Goal: Answer question/provide support

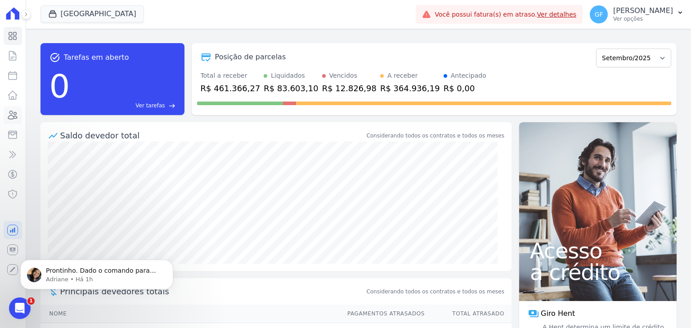
drag, startPoint x: 0, startPoint y: 0, endPoint x: 14, endPoint y: 122, distance: 122.7
click at [14, 122] on link "Clientes" at bounding box center [13, 115] width 18 height 18
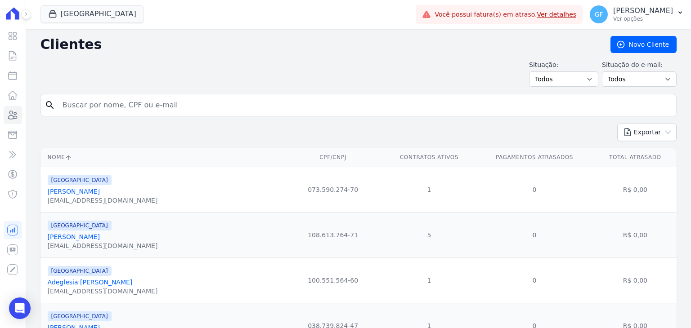
drag, startPoint x: 162, startPoint y: 112, endPoint x: 170, endPoint y: 108, distance: 8.9
click at [162, 112] on input "search" at bounding box center [364, 105] width 615 height 18
paste input "[PERSON_NAME]"
type input "[PERSON_NAME]"
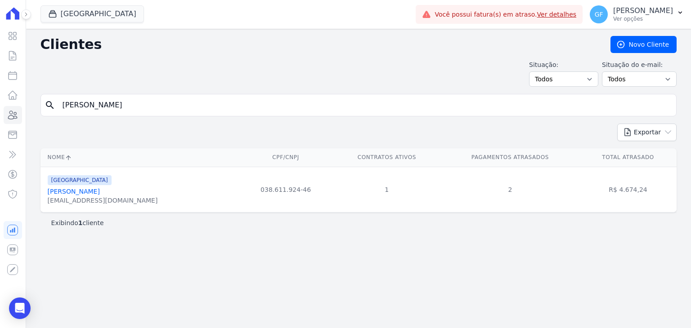
click at [100, 190] on link "[PERSON_NAME]" at bounding box center [74, 191] width 52 height 7
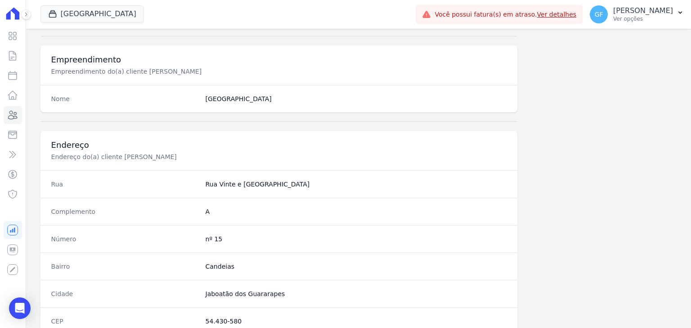
scroll to position [510, 0]
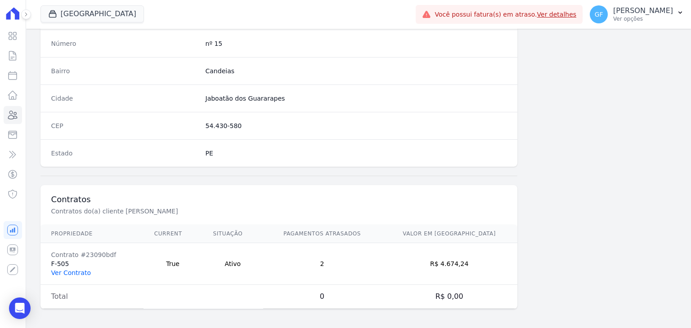
click at [65, 269] on link "Ver Contrato" at bounding box center [71, 272] width 40 height 7
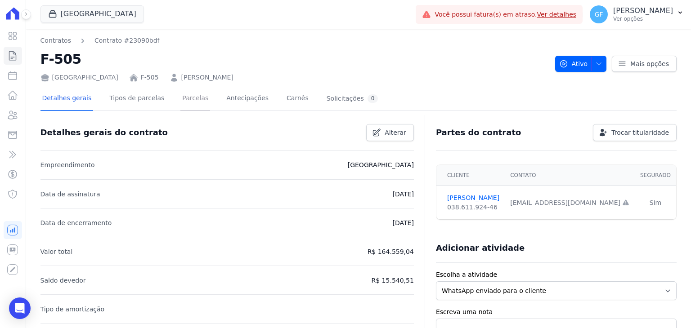
click at [188, 100] on link "Parcelas" at bounding box center [195, 99] width 30 height 24
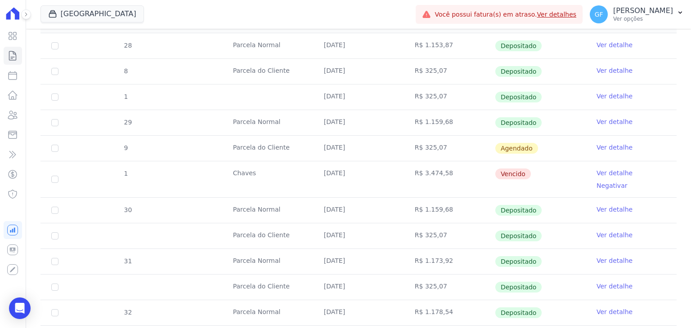
scroll to position [270, 0]
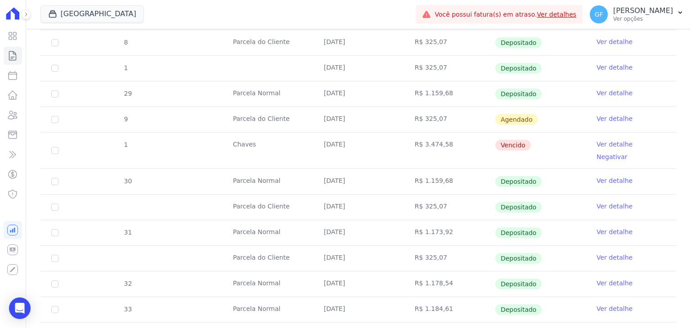
drag, startPoint x: 317, startPoint y: 144, endPoint x: 525, endPoint y: 140, distance: 208.7
click at [525, 140] on tr "1 [GEOGRAPHIC_DATA] [DATE] R$ 3.474,58 [GEOGRAPHIC_DATA] Ver detalhe Negativar" at bounding box center [358, 150] width 636 height 36
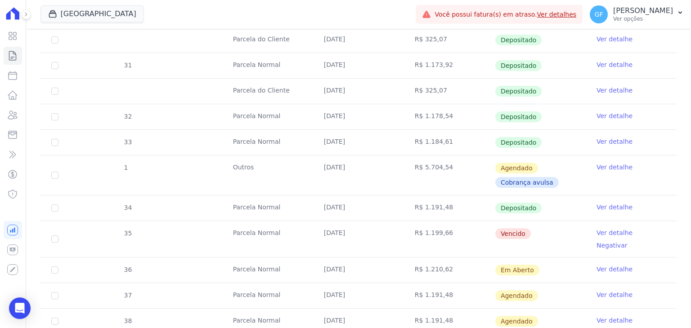
scroll to position [446, 0]
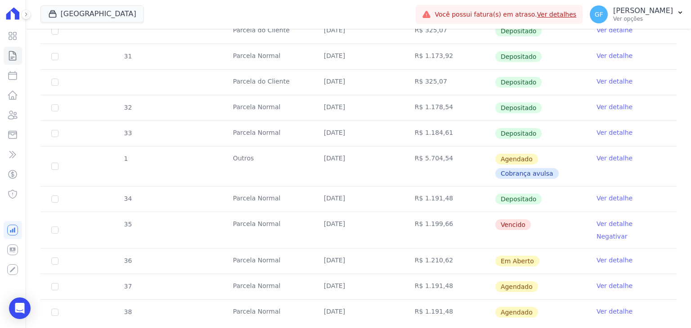
drag, startPoint x: 313, startPoint y: 213, endPoint x: 559, endPoint y: 216, distance: 246.5
click at [559, 216] on tr "35 [GEOGRAPHIC_DATA] [DATE] R$ 1.199,66 [GEOGRAPHIC_DATA] Ver detalhe Negativar" at bounding box center [358, 230] width 636 height 36
click at [19, 305] on icon "Open Intercom Messenger" at bounding box center [19, 309] width 10 height 12
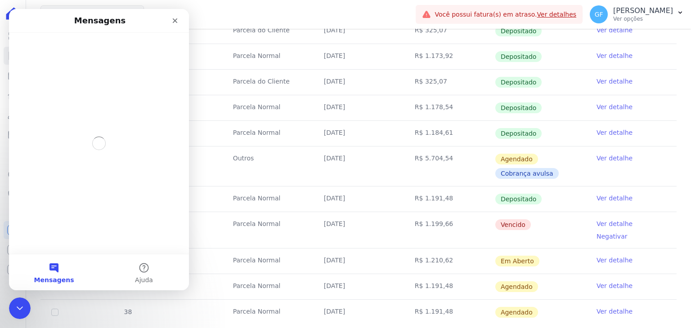
scroll to position [0, 0]
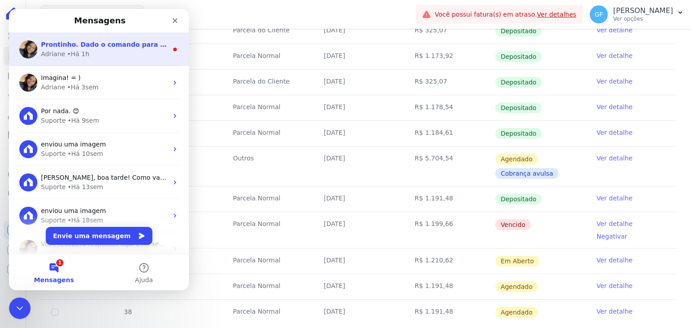
click at [85, 47] on span "Prontinho. Dado o comando para espelhamento. ; )" at bounding box center [132, 44] width 182 height 7
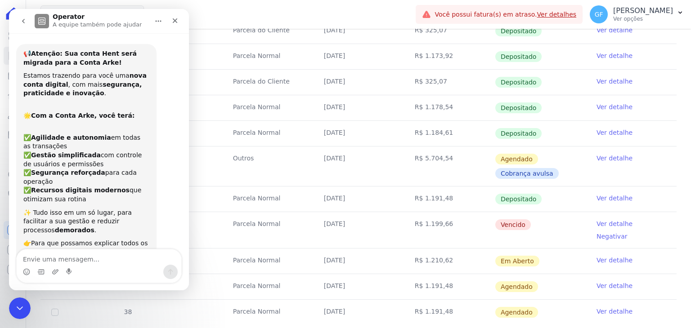
scroll to position [10, 0]
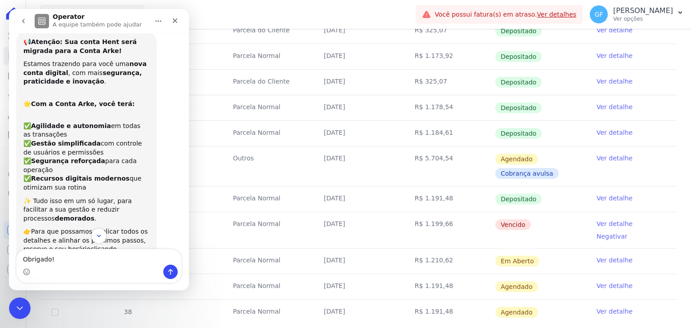
type textarea "Obrigado!!"
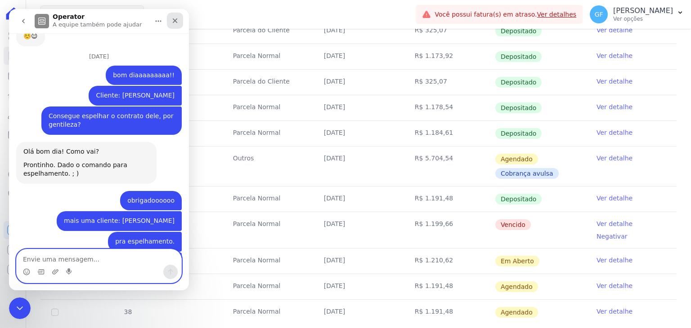
scroll to position [5508, 0]
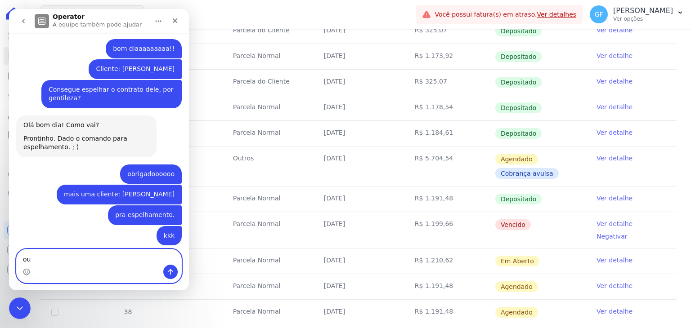
type textarea "o"
type textarea "eu to te pedindo isso"
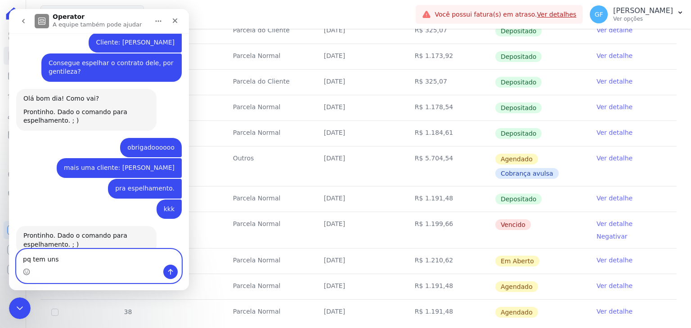
type textarea "pq tem uns"
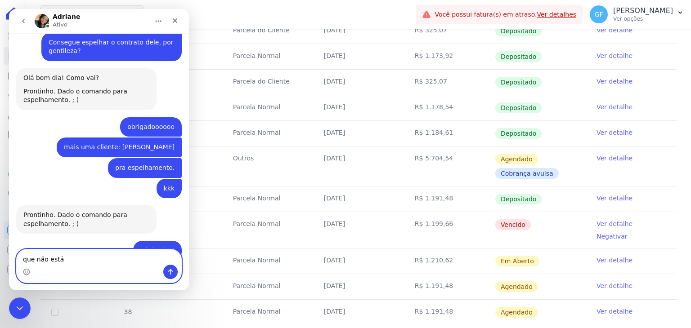
type textarea "que não está"
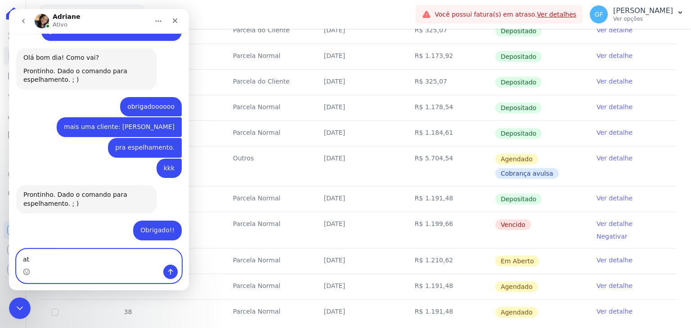
type textarea "a"
type textarea "ficando atualizado"
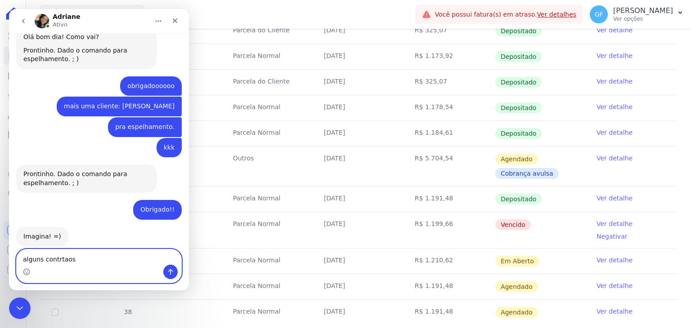
type textarea "alguns contrtaos"
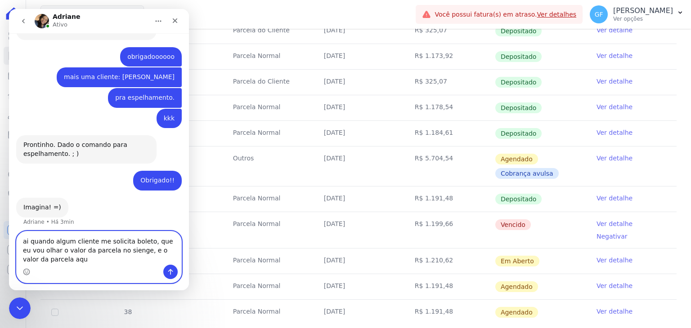
scroll to position [5634, 0]
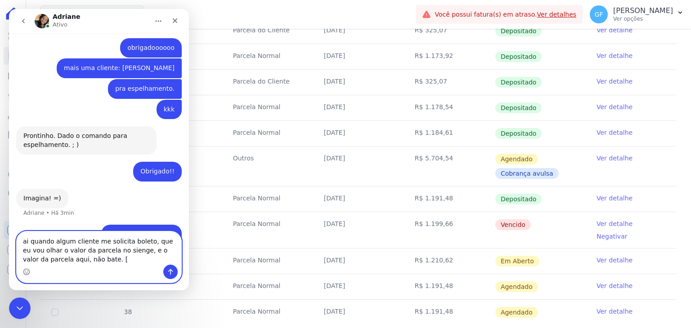
type textarea "ai quando algum cliente me solicita boleto, que eu vou olhar o valor da parcela…"
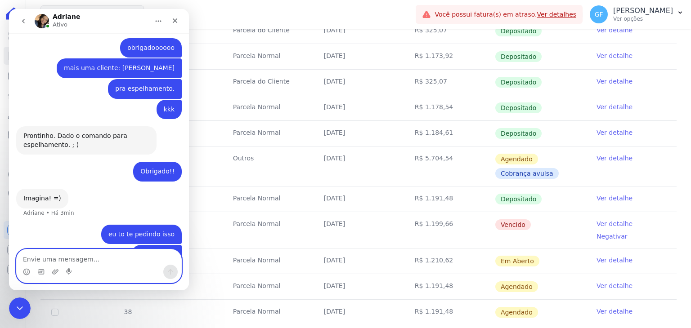
scroll to position [5654, 0]
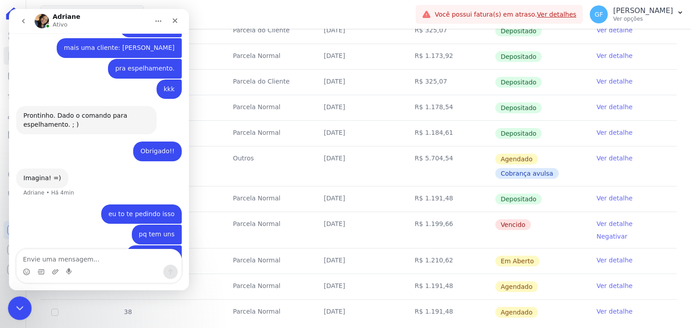
drag, startPoint x: 14, startPoint y: 311, endPoint x: 22, endPoint y: 297, distance: 16.1
click at [13, 312] on icon "Encerramento do Messenger da Intercom" at bounding box center [18, 307] width 11 height 11
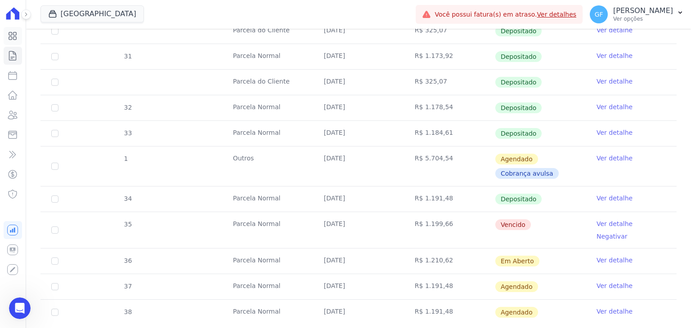
scroll to position [5386, 0]
click at [13, 35] on icon at bounding box center [13, 36] width 8 height 8
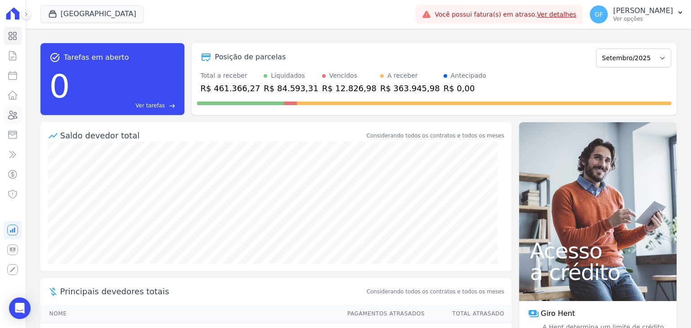
click at [15, 116] on icon at bounding box center [12, 115] width 11 height 11
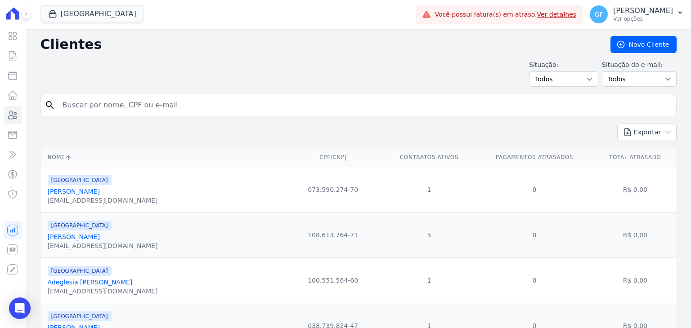
click at [162, 106] on input "search" at bounding box center [364, 105] width 615 height 18
paste input "[PERSON_NAME]"
type input "[PERSON_NAME]"
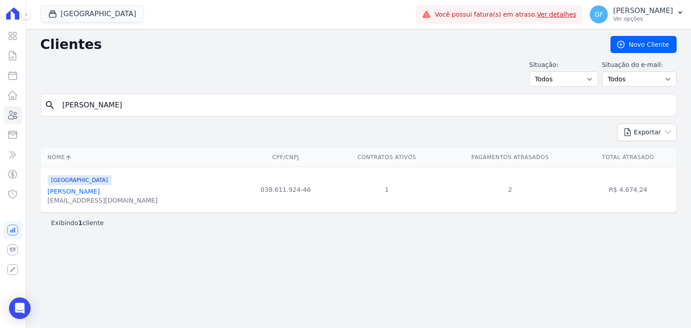
click at [96, 193] on link "[PERSON_NAME]" at bounding box center [74, 191] width 52 height 7
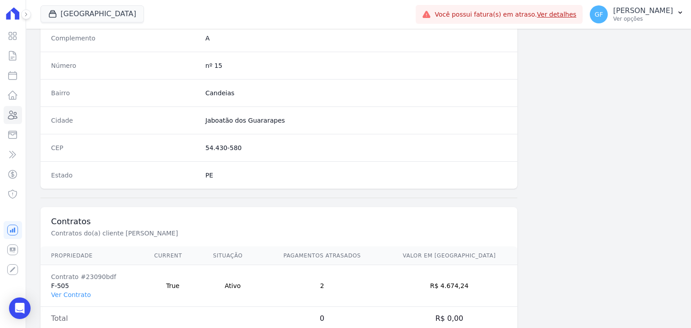
scroll to position [510, 0]
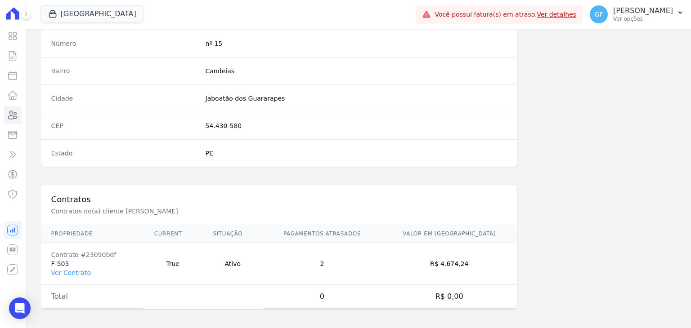
click at [71, 264] on td "Contrato #23090bdf F-505 Ver Contrato" at bounding box center [91, 264] width 103 height 42
click at [71, 270] on link "Ver Contrato" at bounding box center [71, 272] width 40 height 7
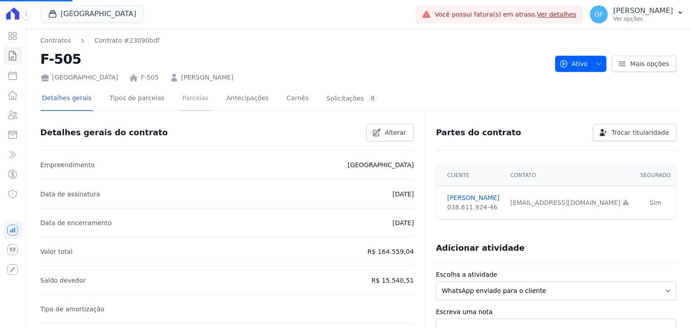
click at [185, 105] on link "Parcelas" at bounding box center [195, 99] width 30 height 24
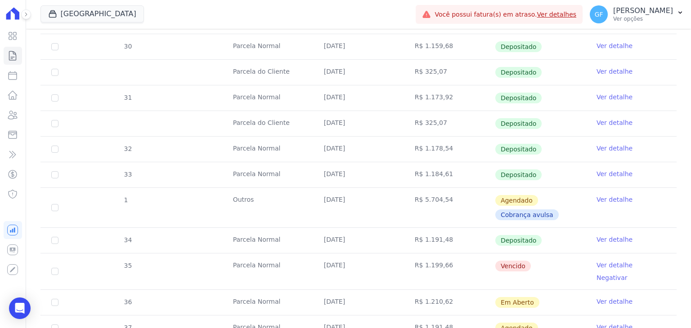
scroll to position [446, 0]
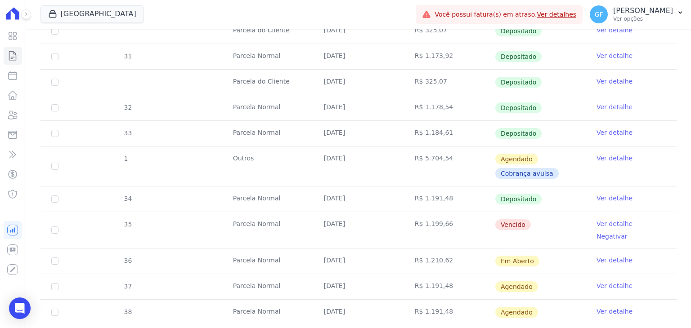
drag, startPoint x: 322, startPoint y: 214, endPoint x: 541, endPoint y: 207, distance: 219.1
click at [541, 212] on tr "35 [GEOGRAPHIC_DATA] [DATE] R$ 1.199,66 [GEOGRAPHIC_DATA] Ver detalhe Negativar" at bounding box center [358, 230] width 636 height 36
click at [342, 220] on td "[DATE]" at bounding box center [358, 230] width 91 height 36
drag, startPoint x: 315, startPoint y: 213, endPoint x: 531, endPoint y: 215, distance: 215.9
click at [531, 215] on tr "35 [GEOGRAPHIC_DATA] [DATE] R$ 1.199,66 [GEOGRAPHIC_DATA] Ver detalhe Negativar" at bounding box center [358, 230] width 636 height 36
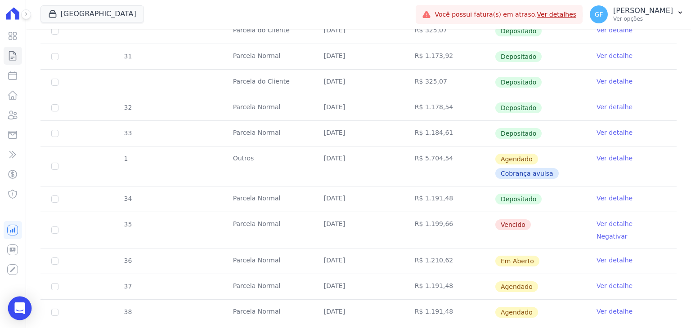
click at [24, 311] on div "Open Intercom Messenger" at bounding box center [20, 309] width 24 height 24
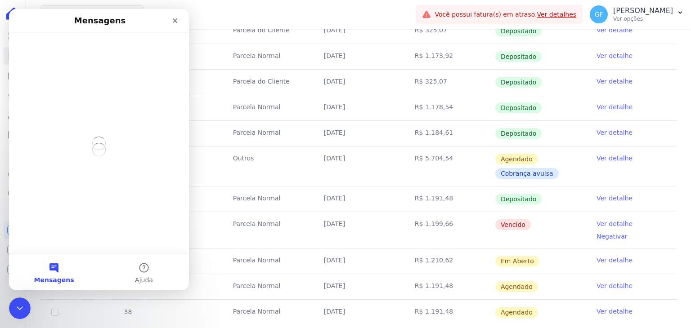
scroll to position [0, 0]
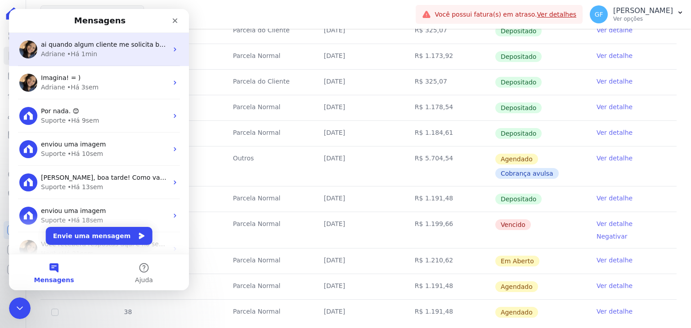
click at [72, 49] on div "ai quando algum cliente me solicita boleto, que eu vou olhar o valor da parcela…" at bounding box center [104, 44] width 127 height 9
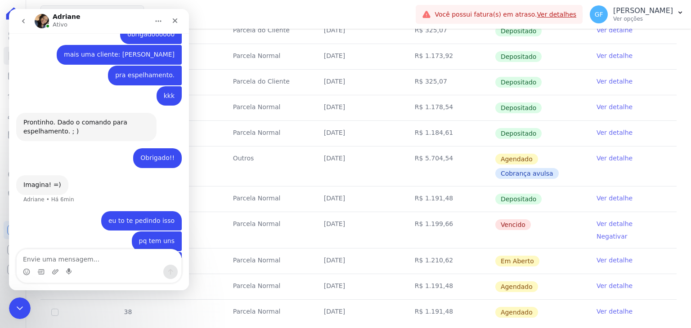
scroll to position [5654, 0]
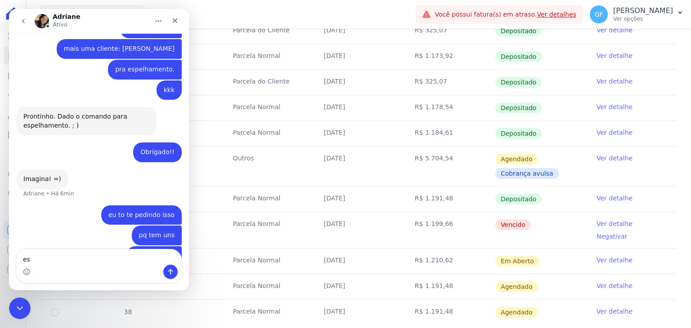
type textarea "e"
type textarea "essa cliente mesmo"
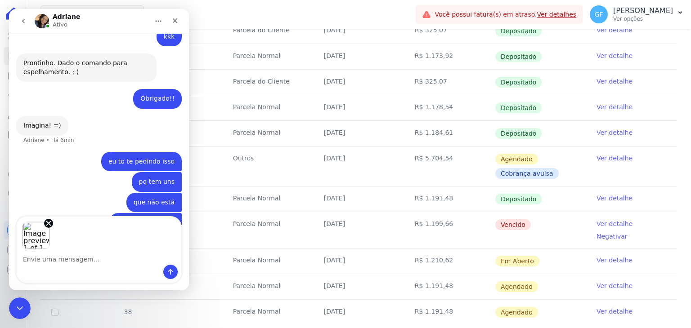
scroll to position [5692, 0]
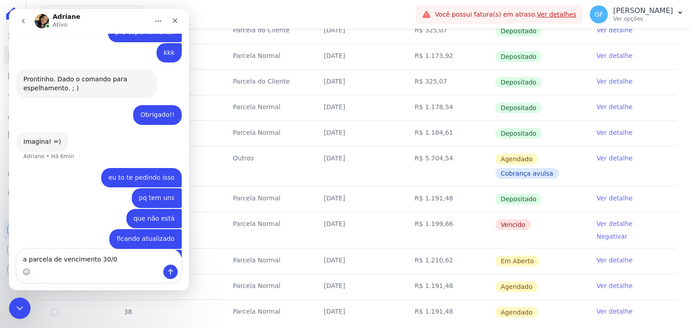
type textarea "a parcela de vencimento 30/08"
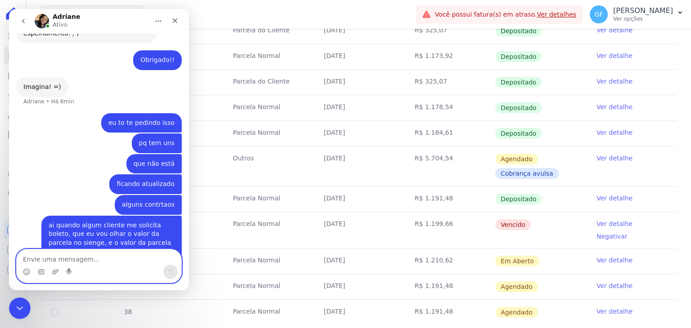
scroll to position [5747, 0]
paste textarea "1.210,62"
type textarea "o valor da parcela hoje é de R$ 1.210,62"
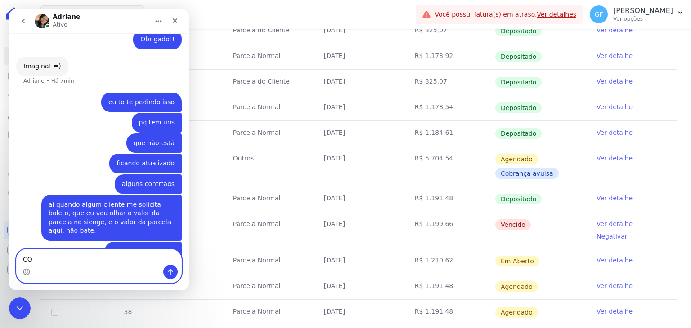
type textarea "C"
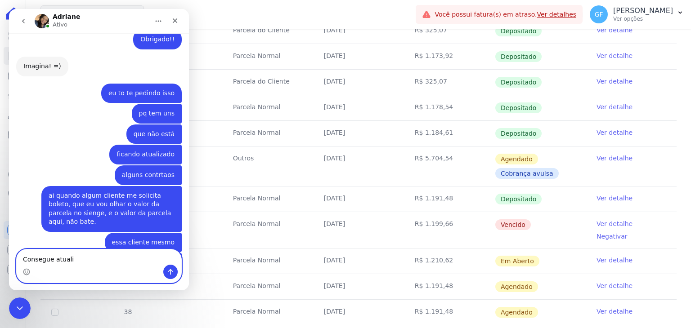
scroll to position [5777, 0]
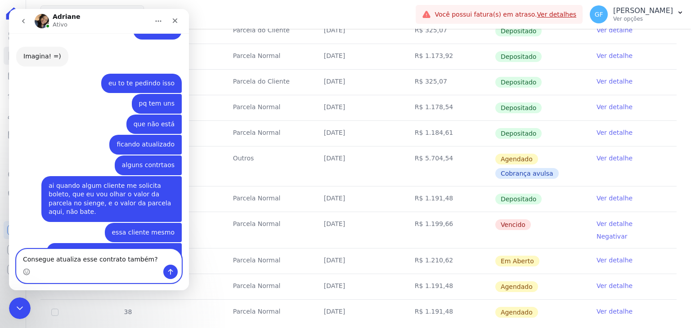
type textarea "Consegue atualiza esse contrato também?"
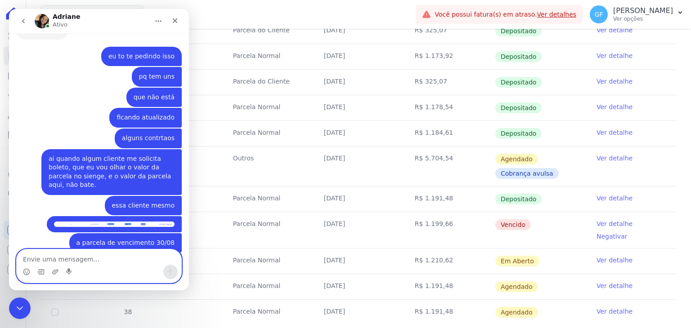
paste textarea "[PERSON_NAME]"
type textarea "[PERSON_NAME]"
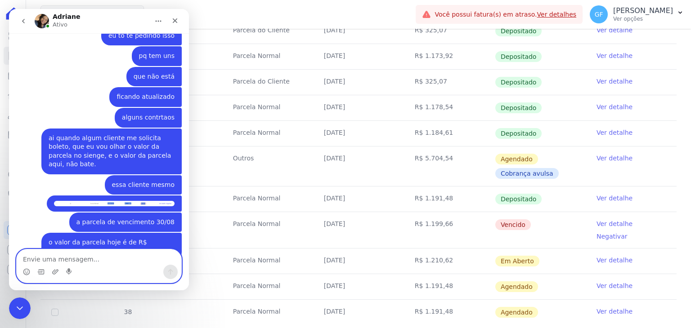
scroll to position [5860, 0]
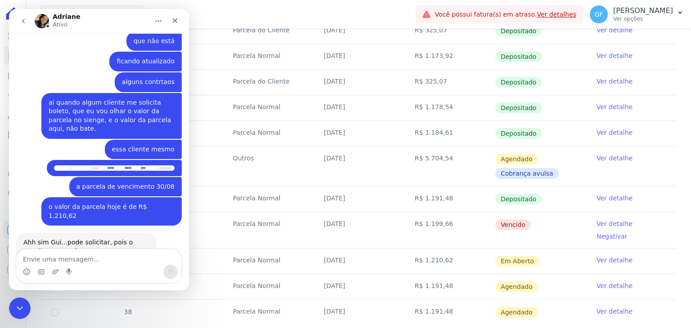
drag, startPoint x: 104, startPoint y: 184, endPoint x: 188, endPoint y: 186, distance: 84.1
click at [188, 186] on div "📢 Atenção: Sua conta Hent será migrada para a Conta Arke! Estamos trazendo para…" at bounding box center [99, 145] width 180 height 225
copy div "[PERSON_NAME]"
drag, startPoint x: 39, startPoint y: 602, endPoint x: 11, endPoint y: 447, distance: 158.0
click at [22, 305] on icon "Encerramento do Messenger da Intercom" at bounding box center [18, 307] width 11 height 11
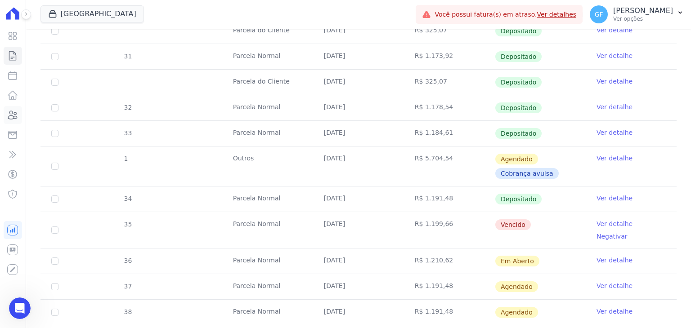
scroll to position [4209, 0]
click at [10, 109] on link "Clientes" at bounding box center [13, 115] width 18 height 18
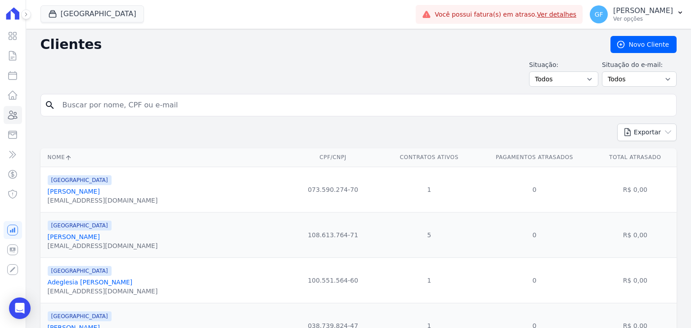
click at [173, 101] on input "search" at bounding box center [364, 105] width 615 height 18
paste input "[PERSON_NAME]"
type input "[PERSON_NAME]"
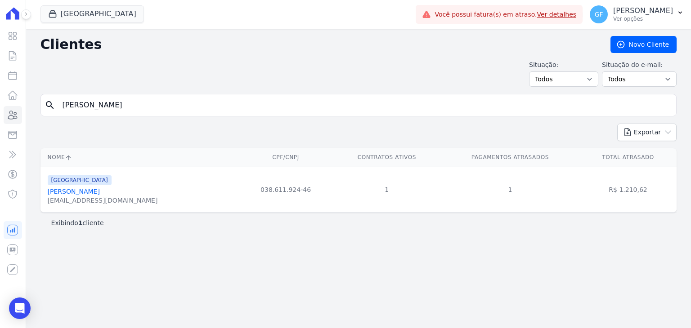
click at [88, 192] on link "[PERSON_NAME]" at bounding box center [74, 191] width 52 height 7
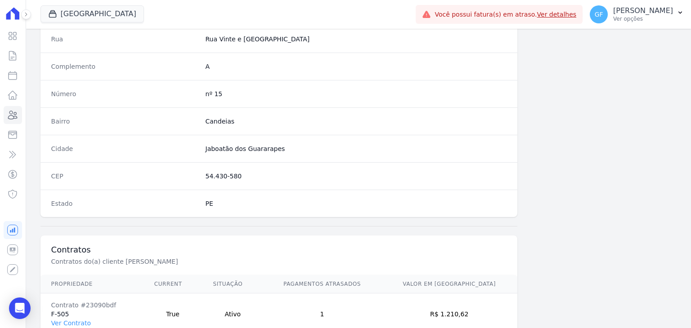
scroll to position [510, 0]
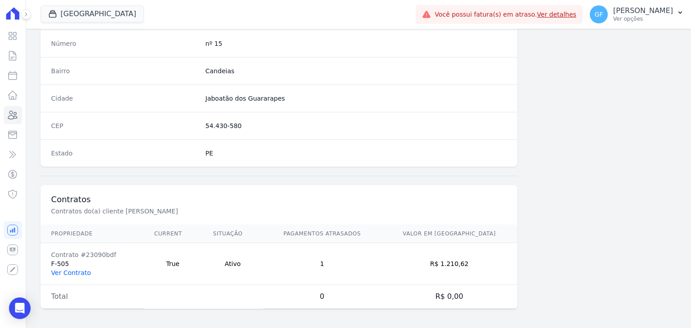
click at [71, 271] on link "Ver Contrato" at bounding box center [71, 272] width 40 height 7
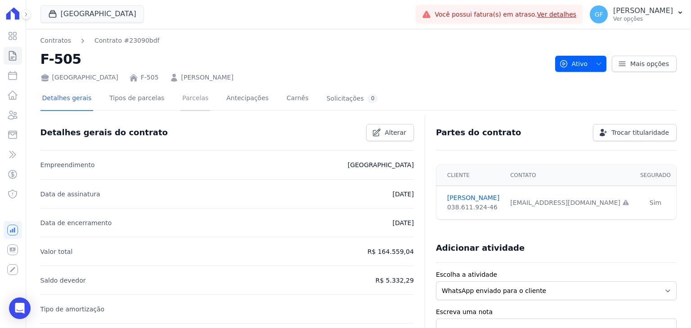
click at [186, 100] on link "Parcelas" at bounding box center [195, 99] width 30 height 24
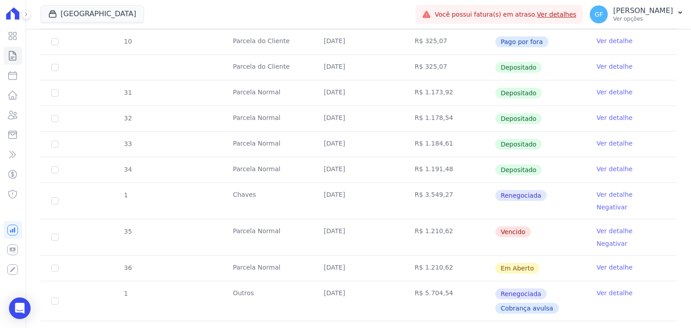
scroll to position [523, 0]
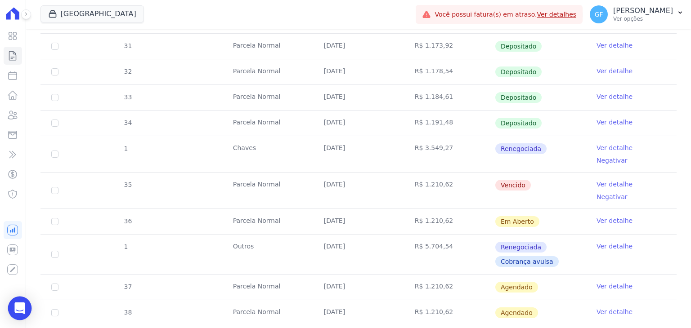
click at [18, 307] on icon "Open Intercom Messenger" at bounding box center [19, 309] width 10 height 12
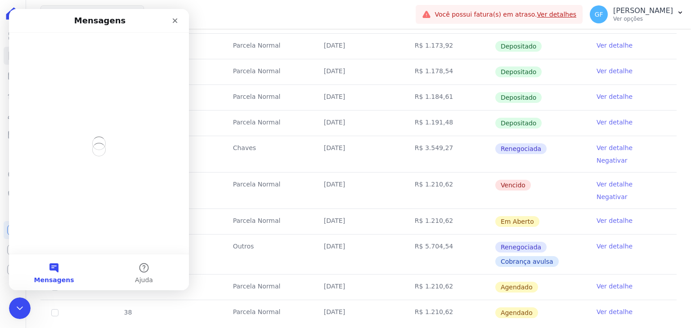
scroll to position [0, 0]
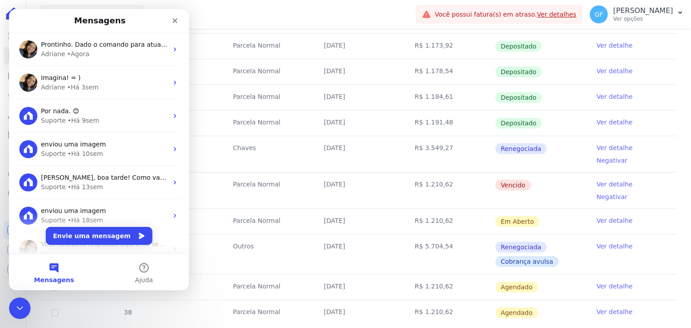
click at [111, 56] on div "Adriane • Agora" at bounding box center [104, 53] width 127 height 9
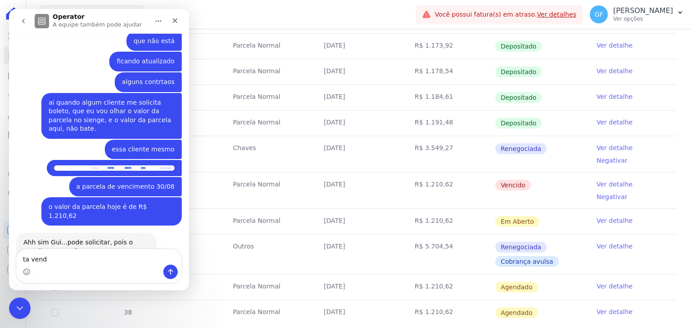
type textarea "ta vendo"
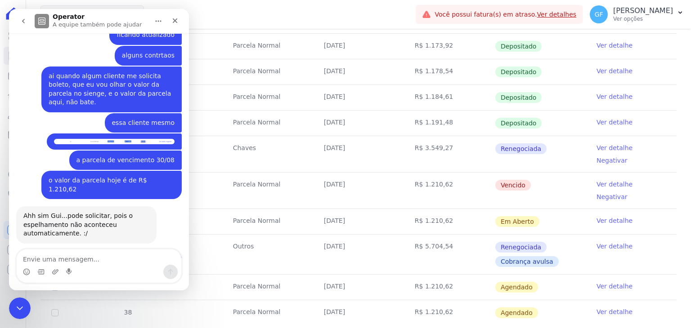
scroll to position [5905, 0]
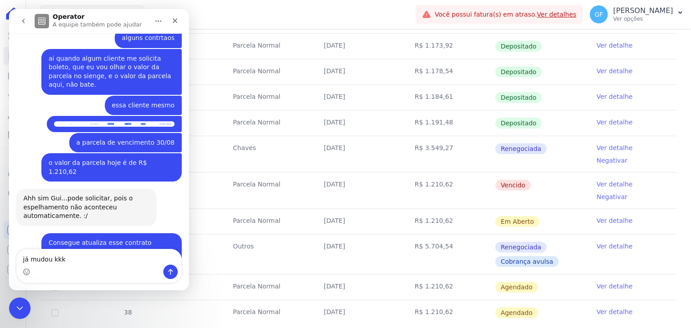
type textarea "já mudou kkkk"
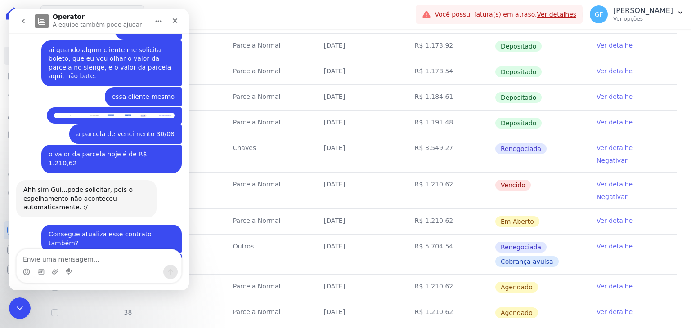
scroll to position [5925, 0]
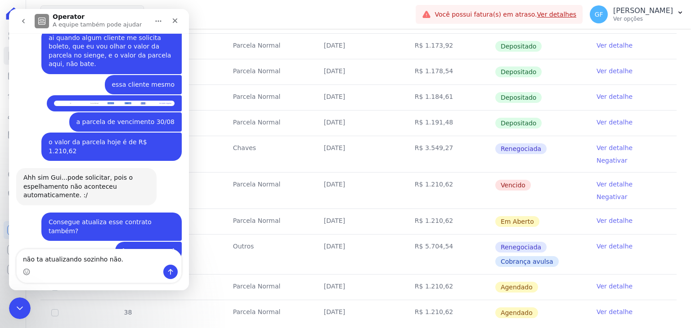
type textarea "não ta atualizando sozinho não."
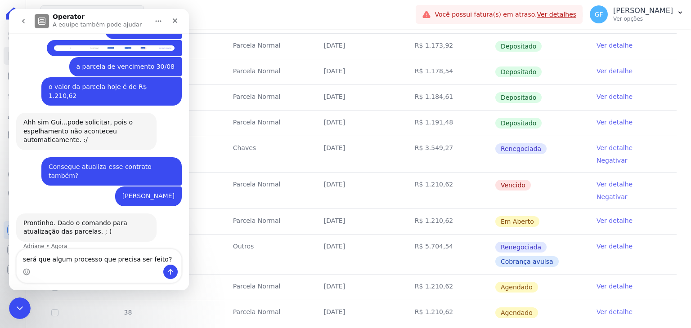
type textarea "será que algum processo que precisa ser feito?"
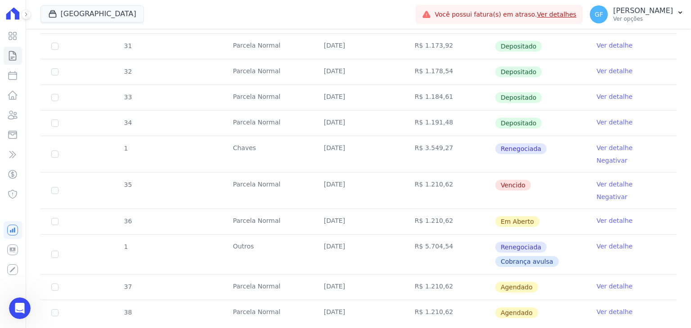
scroll to position [6009, 0]
click at [596, 180] on link "Ver detalhe" at bounding box center [614, 184] width 36 height 9
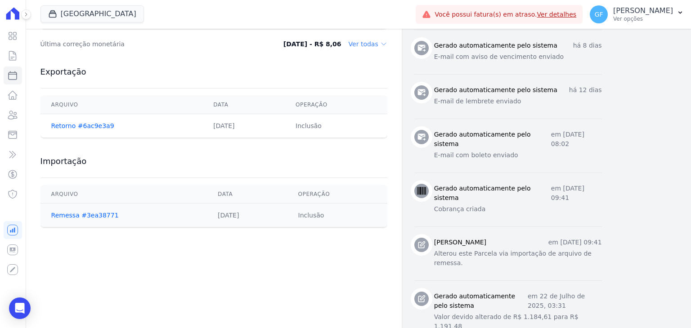
scroll to position [180, 0]
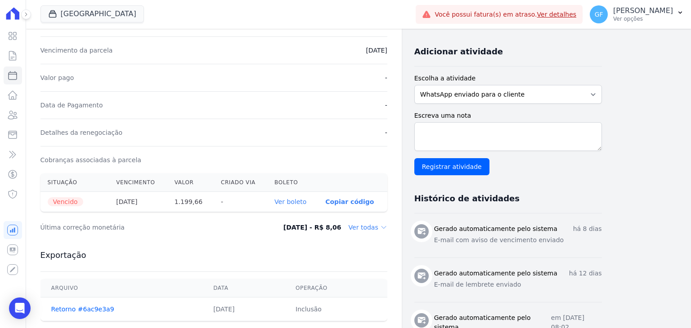
click at [278, 200] on link "Ver boleto" at bounding box center [290, 201] width 32 height 7
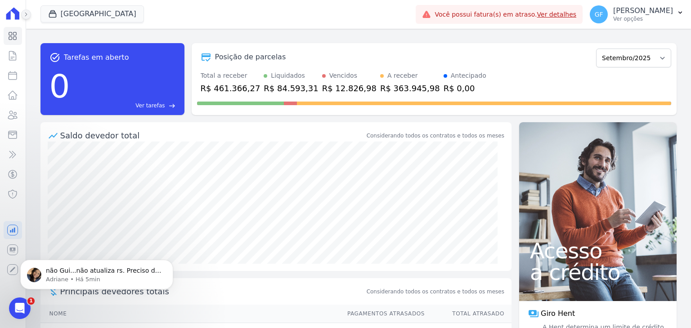
click at [27, 13] on icon at bounding box center [25, 14] width 5 height 5
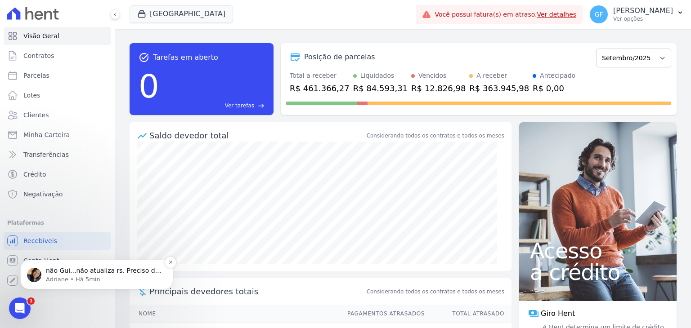
click at [77, 268] on p "não Gui...não atualiza rs. Preciso dar o comando interno para atualizar" at bounding box center [104, 271] width 116 height 9
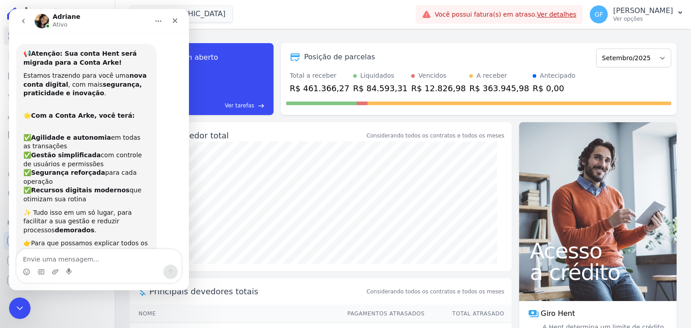
scroll to position [10, 0]
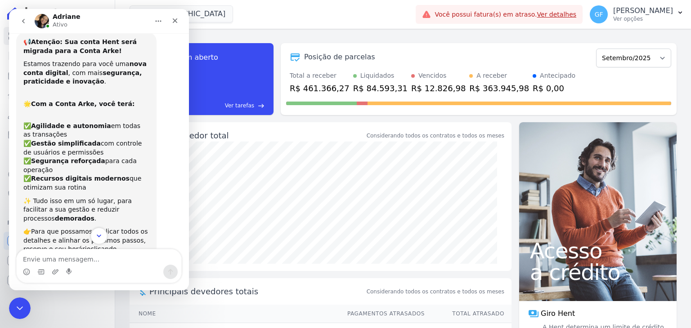
click at [99, 242] on button "Scroll to bottom" at bounding box center [98, 236] width 17 height 17
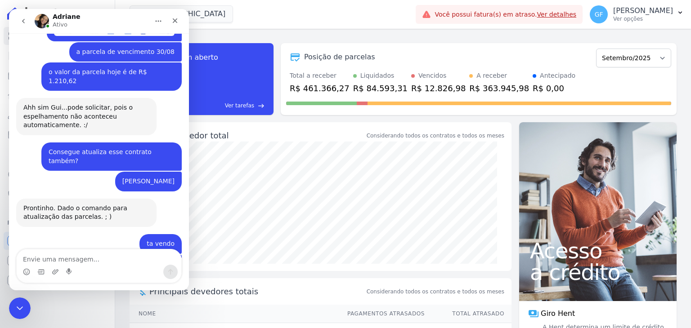
scroll to position [6011, 0]
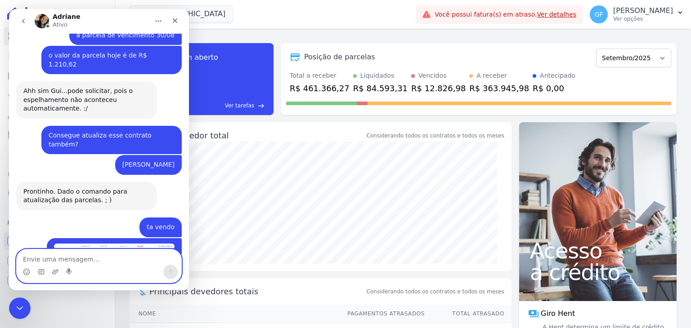
click at [81, 264] on textarea "Envie uma mensagem..." at bounding box center [99, 257] width 165 height 15
type textarea "e"
type textarea "entendi."
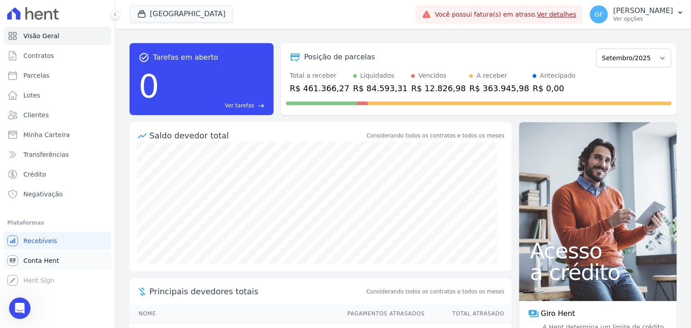
scroll to position [5795, 0]
click at [41, 259] on span "Conta Hent" at bounding box center [41, 260] width 36 height 9
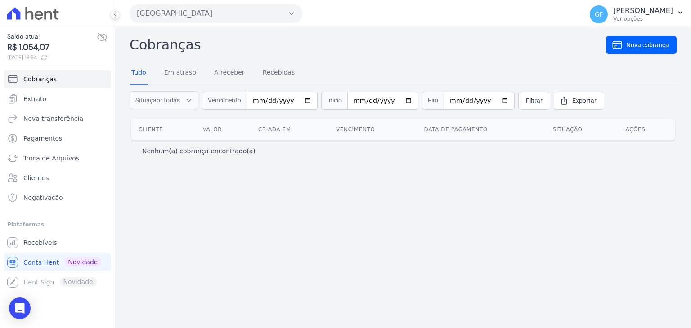
click at [101, 39] on icon at bounding box center [102, 37] width 11 height 11
click at [37, 102] on span "Extrato" at bounding box center [34, 98] width 23 height 9
click at [104, 36] on icon at bounding box center [102, 37] width 11 height 11
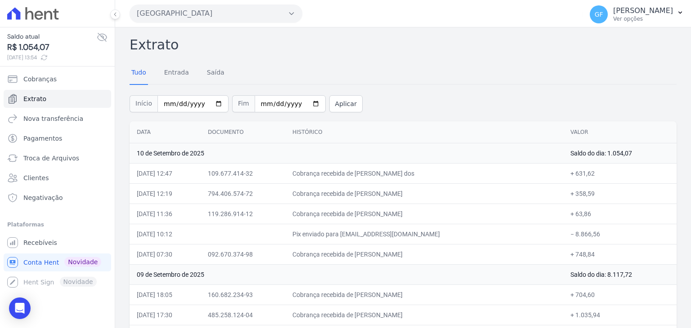
drag, startPoint x: 384, startPoint y: 175, endPoint x: 438, endPoint y: 175, distance: 53.5
click at [438, 175] on td "Cobrança recebida de Maria Alice da Rocha Ayres dos" at bounding box center [424, 173] width 278 height 20
drag, startPoint x: 390, startPoint y: 195, endPoint x: 442, endPoint y: 194, distance: 51.3
click at [442, 194] on td "Cobrança recebida de Lourinaldo Alves da Silva" at bounding box center [424, 193] width 278 height 20
drag, startPoint x: 385, startPoint y: 211, endPoint x: 443, endPoint y: 212, distance: 58.9
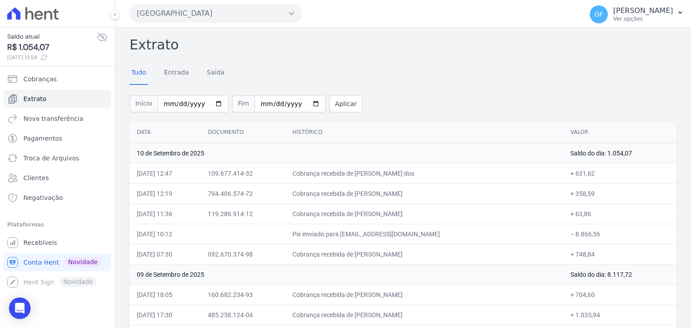
click at [443, 212] on td "Cobrança recebida de Andre Araujo Bezerra de Mello" at bounding box center [424, 214] width 278 height 20
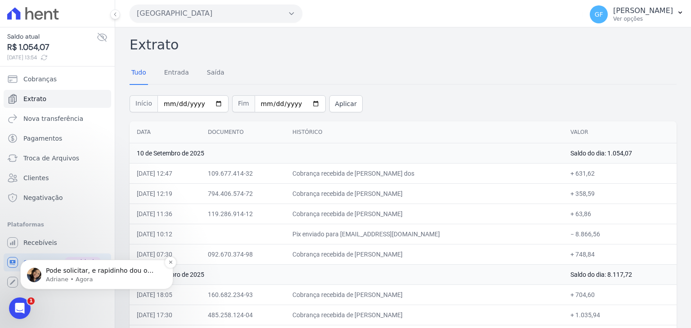
click at [73, 277] on p "Adriane • Agora" at bounding box center [104, 280] width 116 height 8
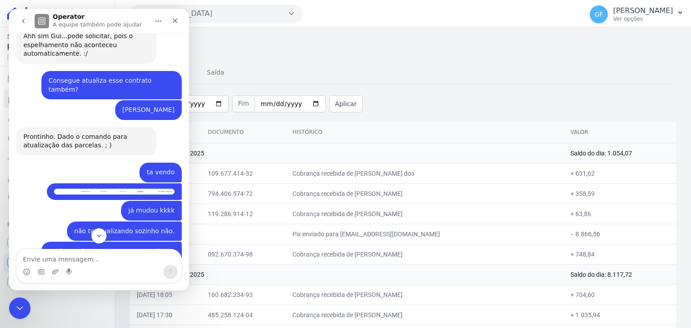
scroll to position [6088, 0]
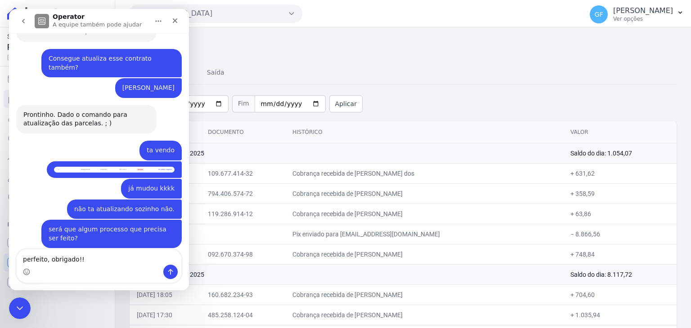
type textarea "perfeito, obrigado!!!"
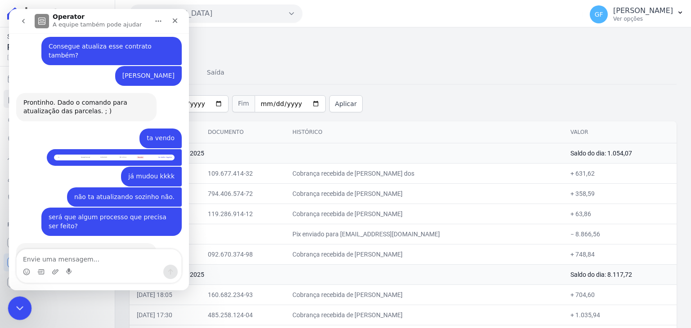
drag, startPoint x: 15, startPoint y: 300, endPoint x: 29, endPoint y: 359, distance: 61.1
click at [14, 299] on div "Encerramento do Messenger da Intercom" at bounding box center [19, 307] width 22 height 22
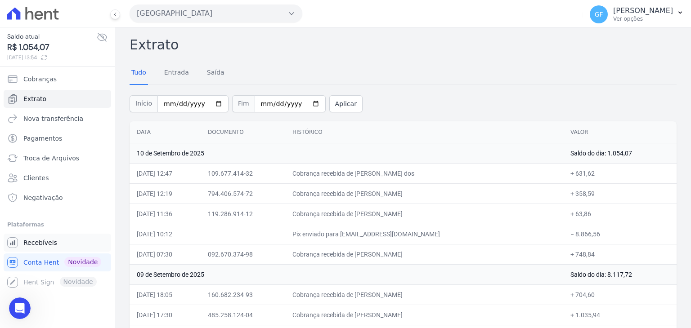
scroll to position [6100, 0]
click at [44, 248] on link "Recebíveis" at bounding box center [57, 243] width 107 height 18
